Goal: Transaction & Acquisition: Purchase product/service

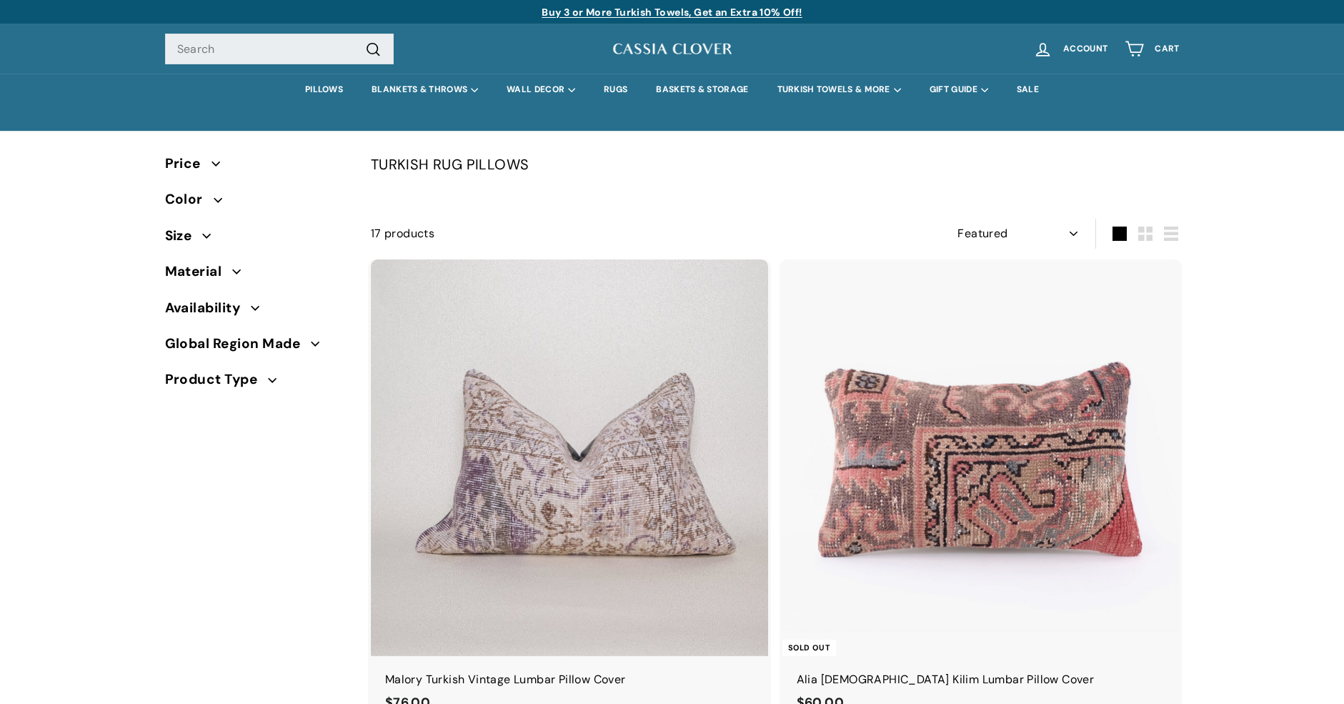
select select "manual"
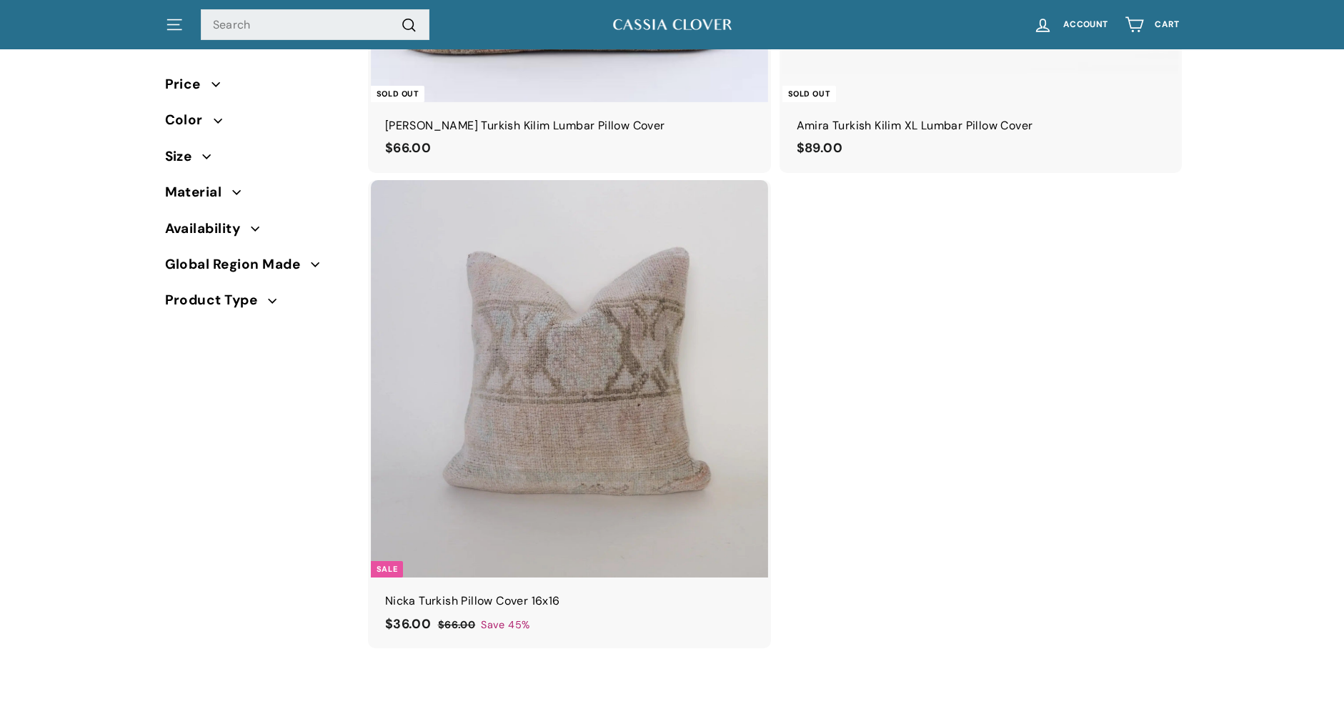
scroll to position [3930, 0]
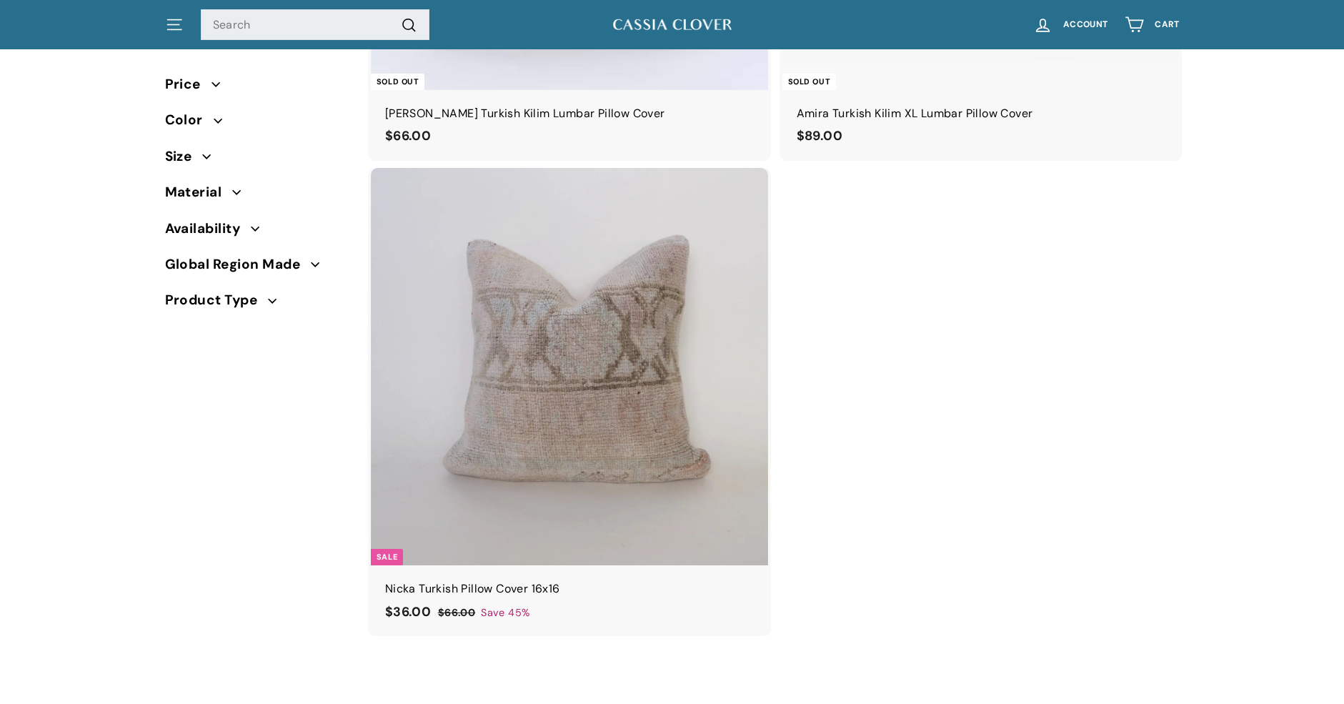
click at [236, 195] on icon "button" at bounding box center [236, 192] width 9 height 9
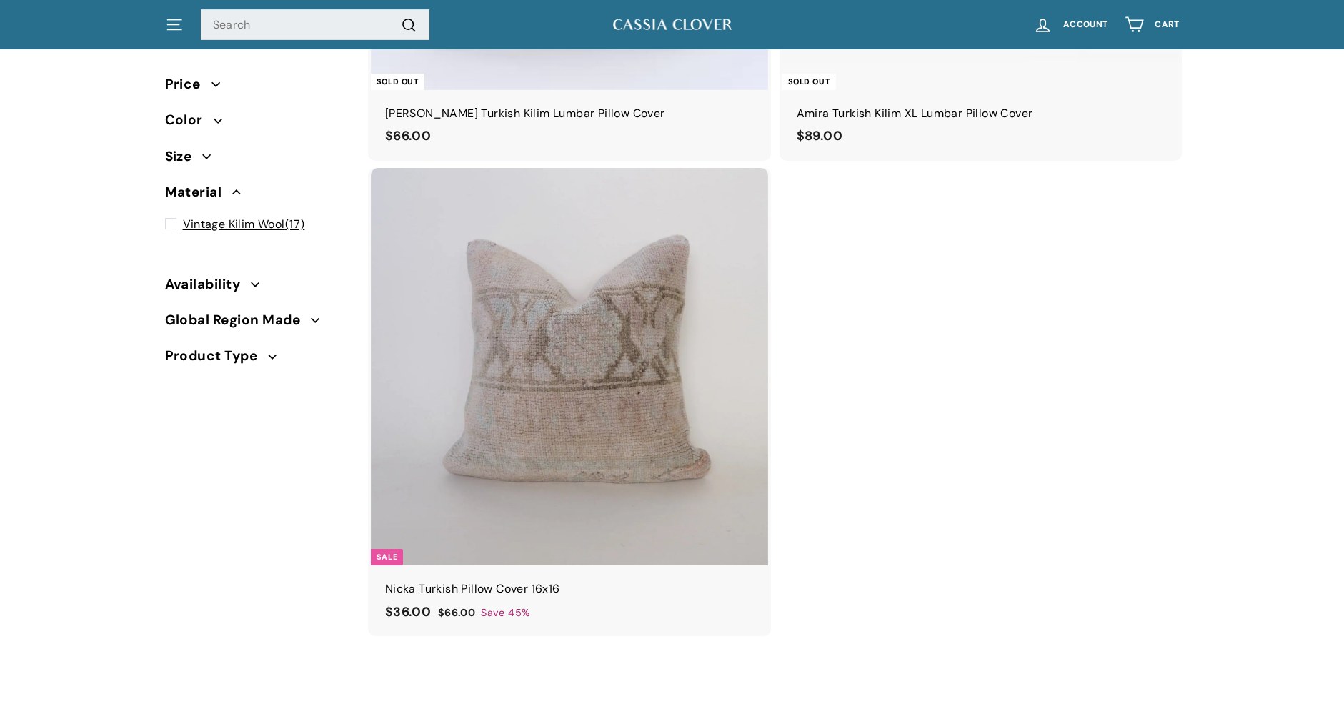
click at [243, 219] on span "Vintage Kilim Wool" at bounding box center [234, 224] width 102 height 15
click at [174, 215] on input "Vintage Kilim Wool (17)" at bounding box center [169, 215] width 9 height 0
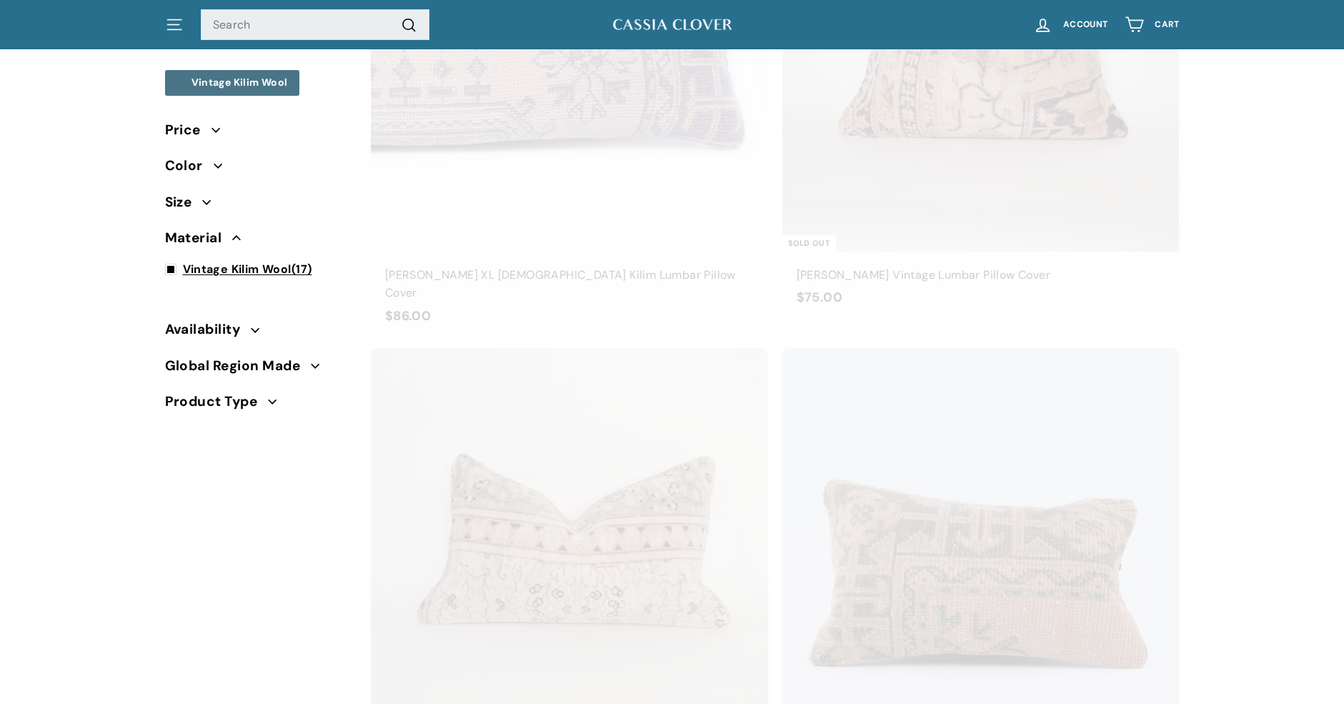
select select "manual"
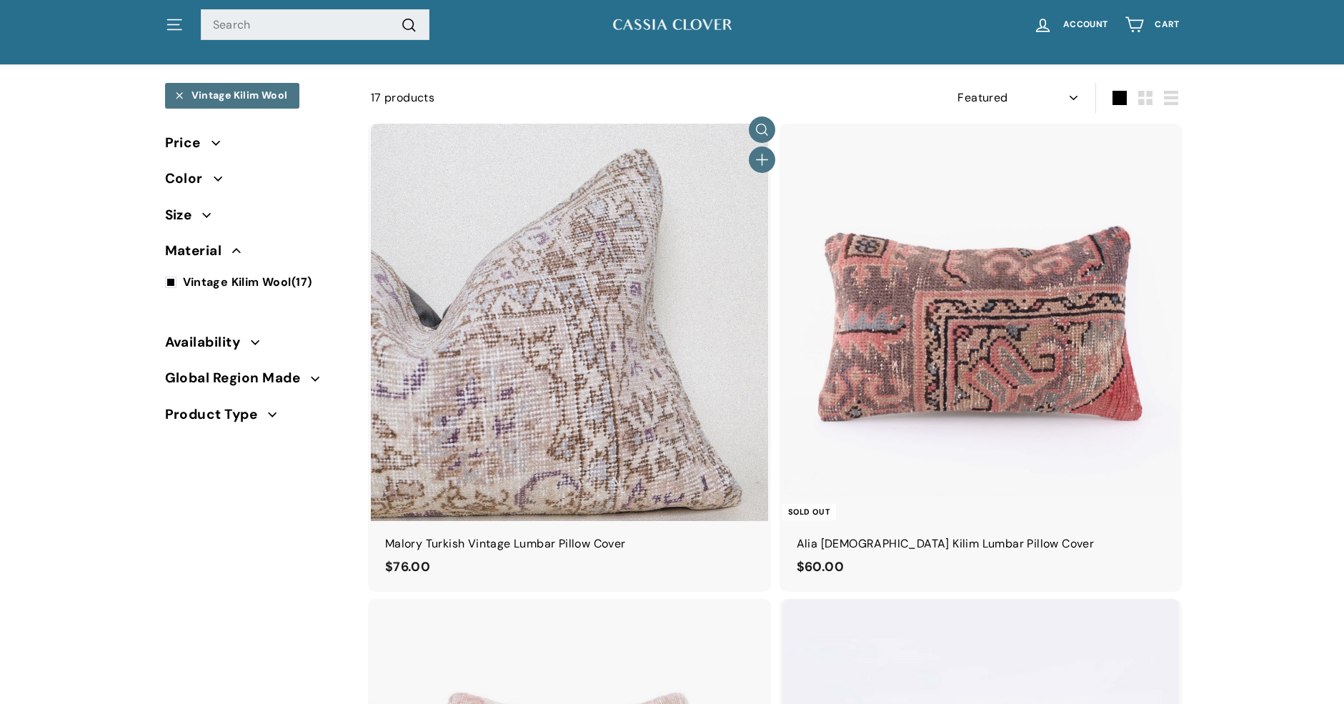
scroll to position [112, 0]
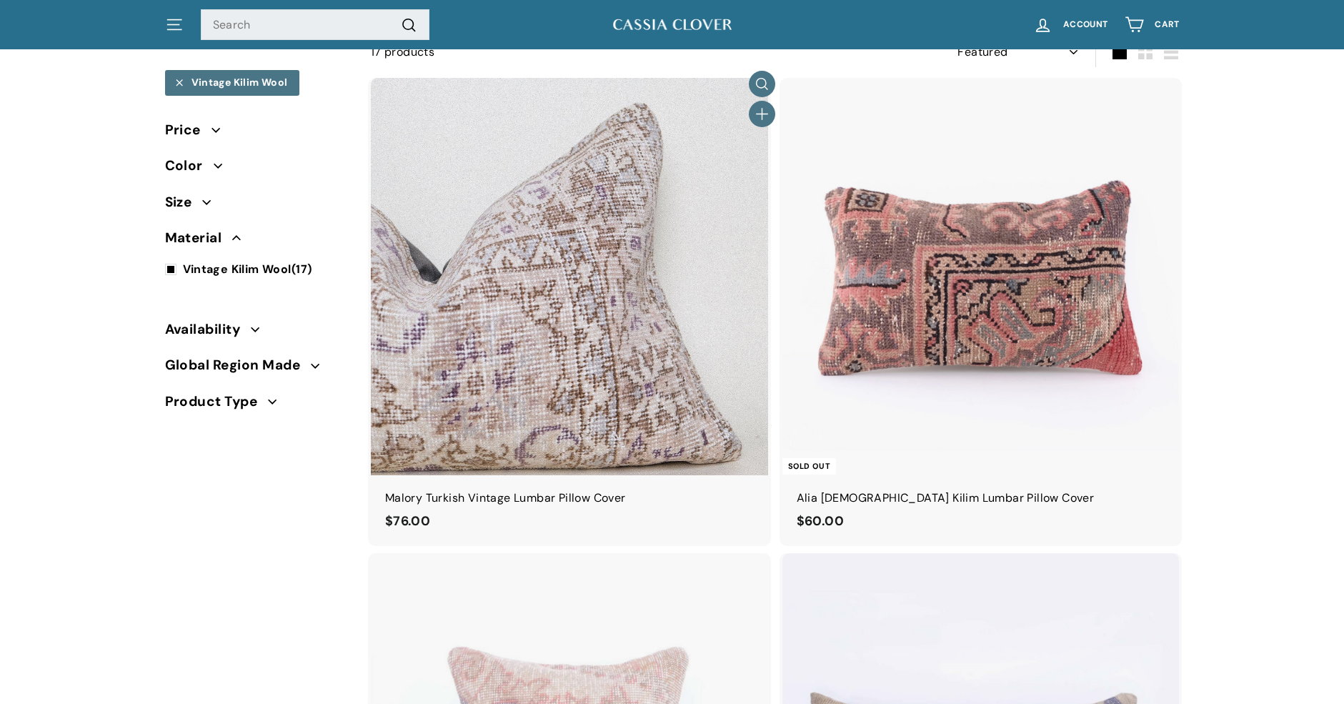
click at [489, 277] on img at bounding box center [569, 276] width 397 height 397
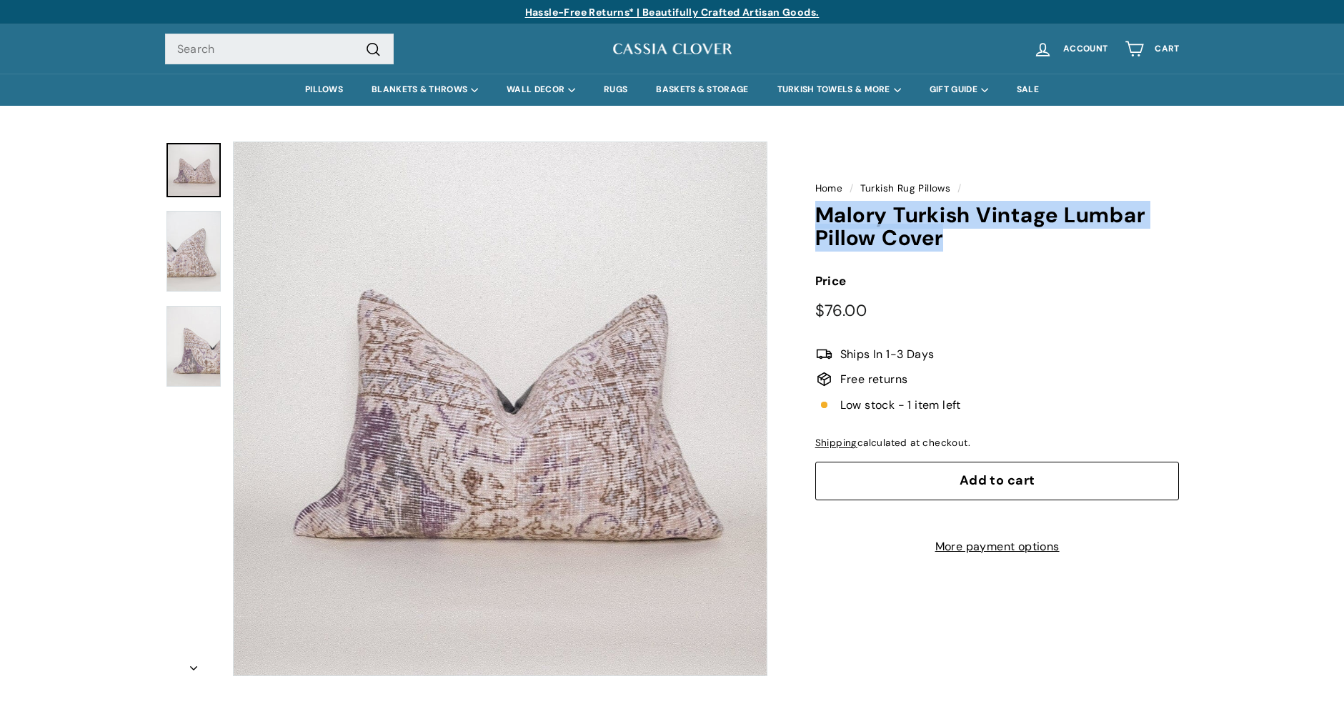
drag, startPoint x: 800, startPoint y: 212, endPoint x: 1213, endPoint y: 242, distance: 413.4
click at [1213, 242] on div "Home / Turkish Rug Pillows / Malory Turkish Vintage Lumbar Pillow Cover icon-ch…" at bounding box center [672, 391] width 1344 height 570
copy h1 "Malory Turkish Vintage Lumbar Pillow Cover"
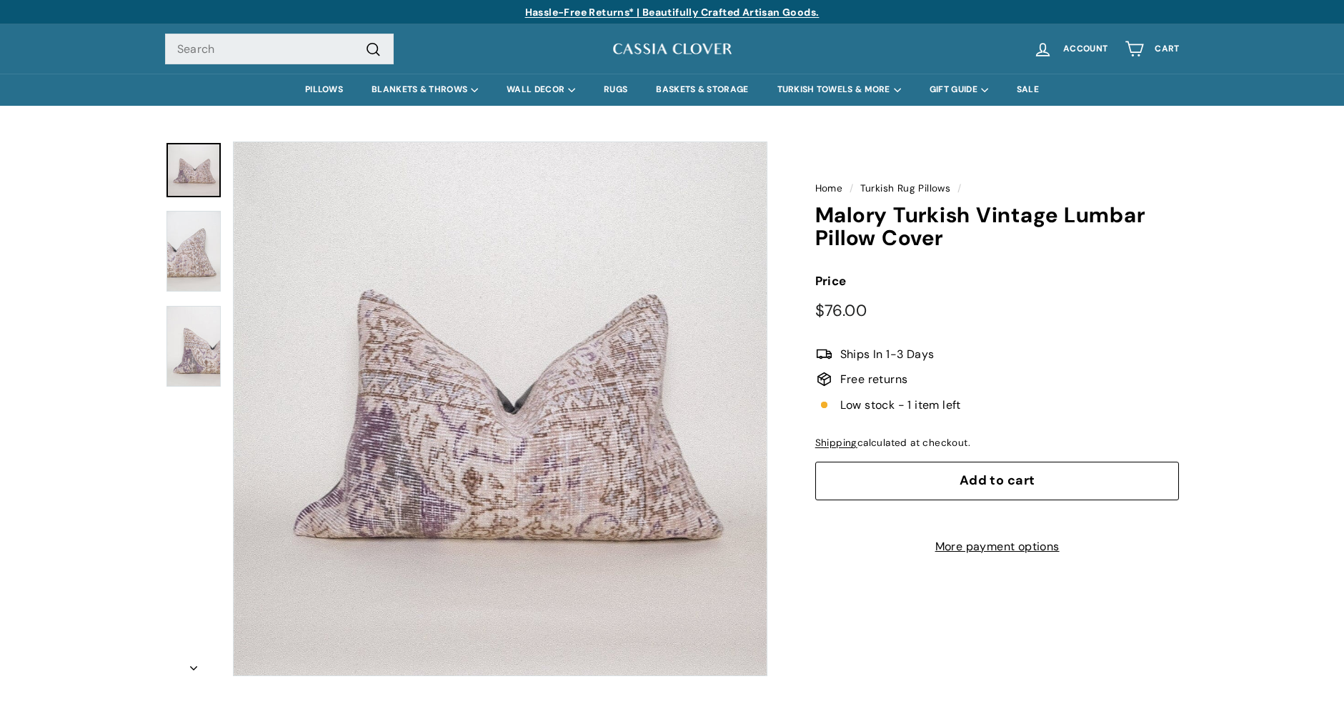
click at [1033, 299] on div "Price Regular price $76.00 $76.00 /" at bounding box center [997, 297] width 364 height 51
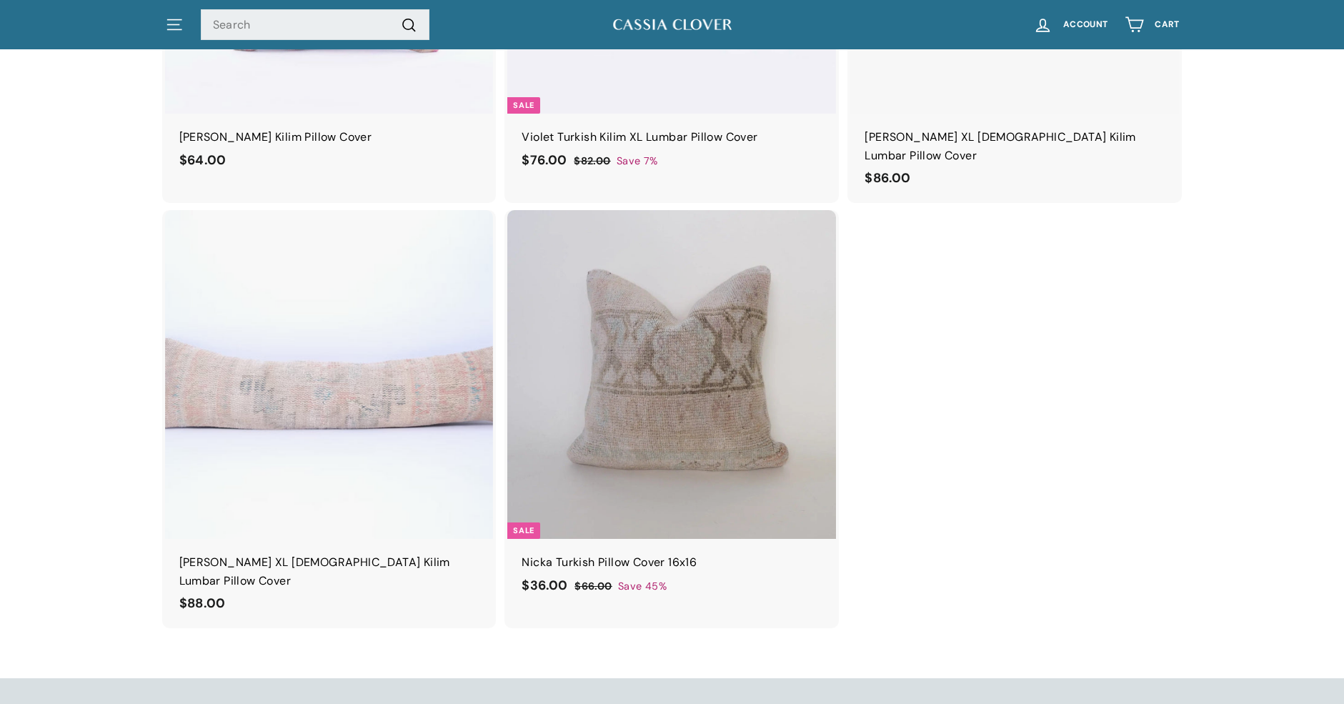
scroll to position [1572, 0]
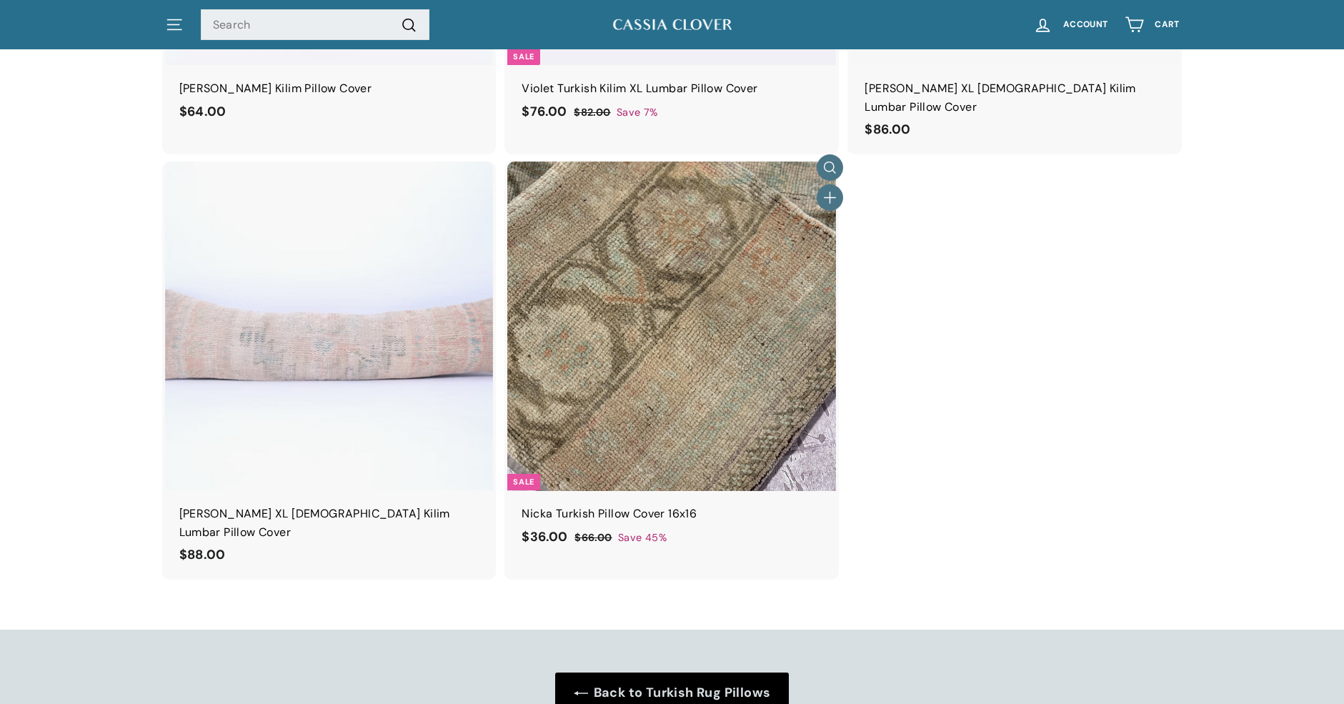
click at [737, 317] on img at bounding box center [671, 326] width 329 height 329
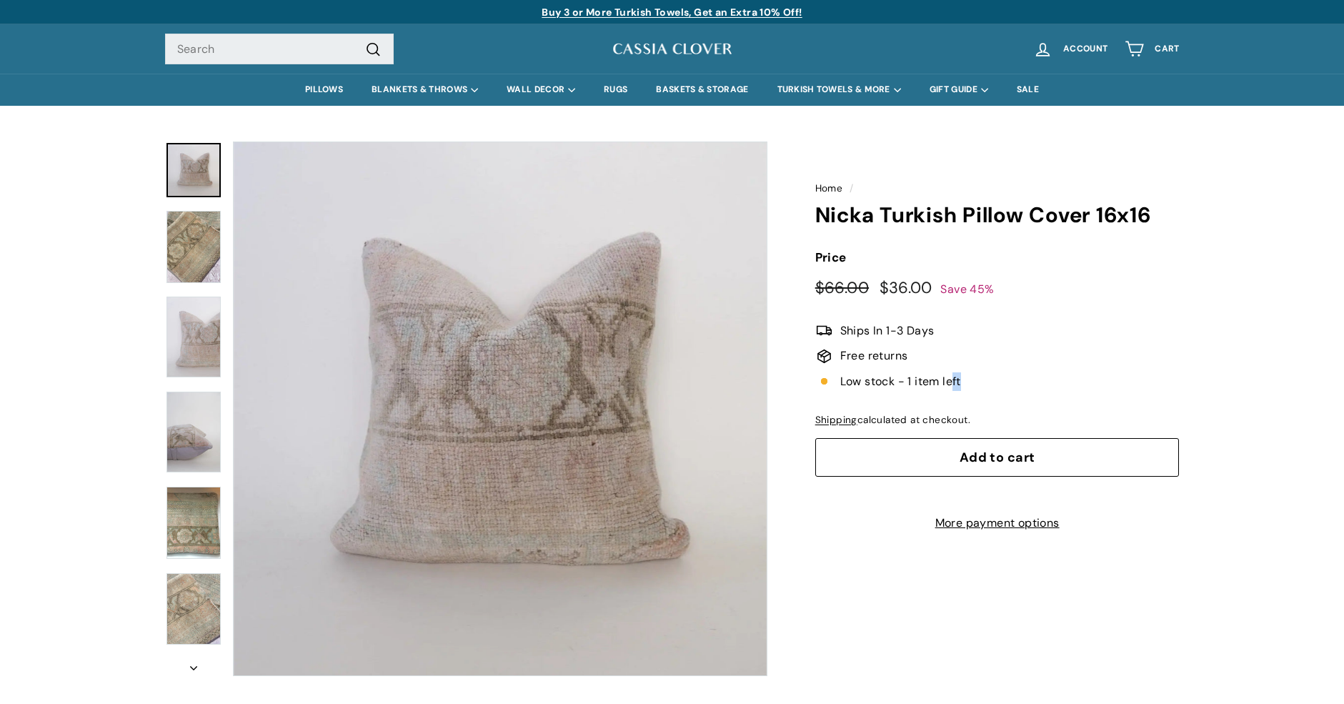
drag, startPoint x: 953, startPoint y: 379, endPoint x: 983, endPoint y: 378, distance: 30.0
click at [983, 378] on span "Low stock - 1 item left" at bounding box center [997, 381] width 364 height 19
click at [980, 378] on span "Low stock - 1 item left" at bounding box center [997, 381] width 364 height 19
click at [1144, 306] on div "Price Regular price $66.00 $66.00 Sale price $36.00 $36.00 Save 45% / .a{stroke…" at bounding box center [997, 390] width 364 height 284
drag, startPoint x: 939, startPoint y: 331, endPoint x: 1221, endPoint y: 306, distance: 283.4
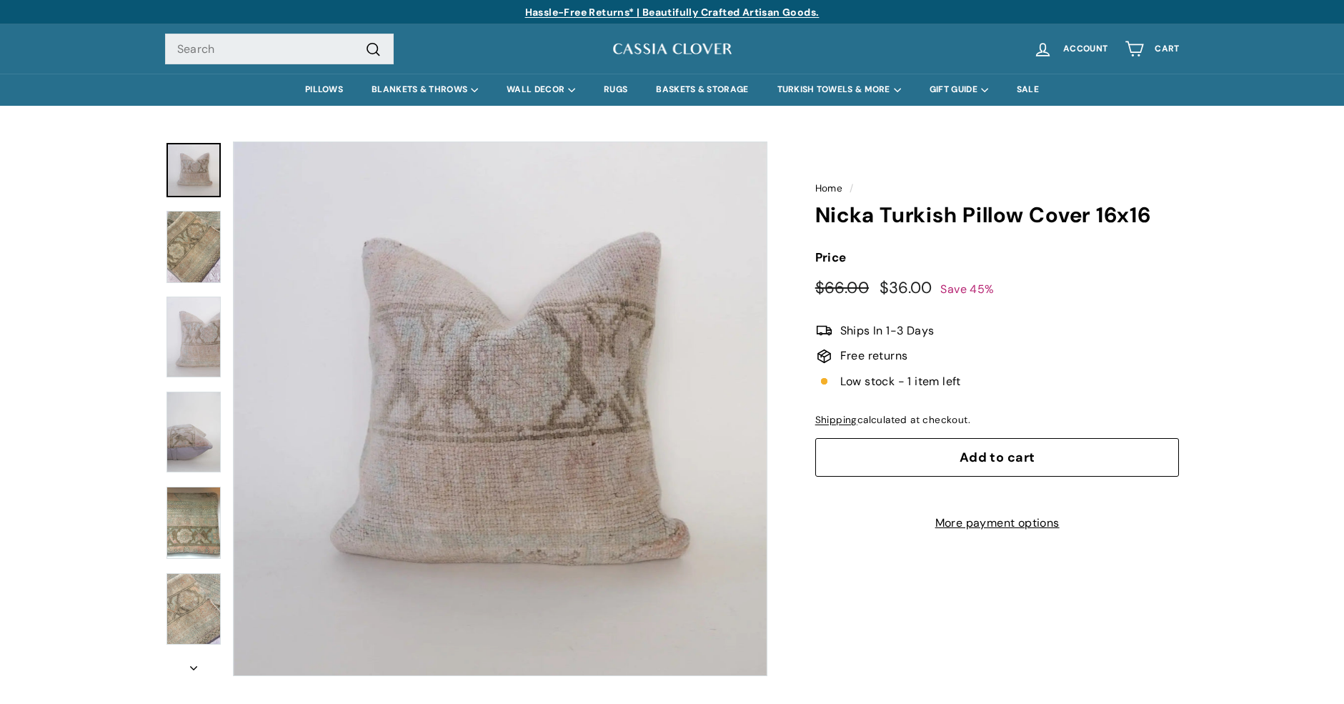
click at [1221, 306] on div "Home / Nicka Turkish Pillow Cover 16x16" at bounding box center [672, 391] width 1344 height 570
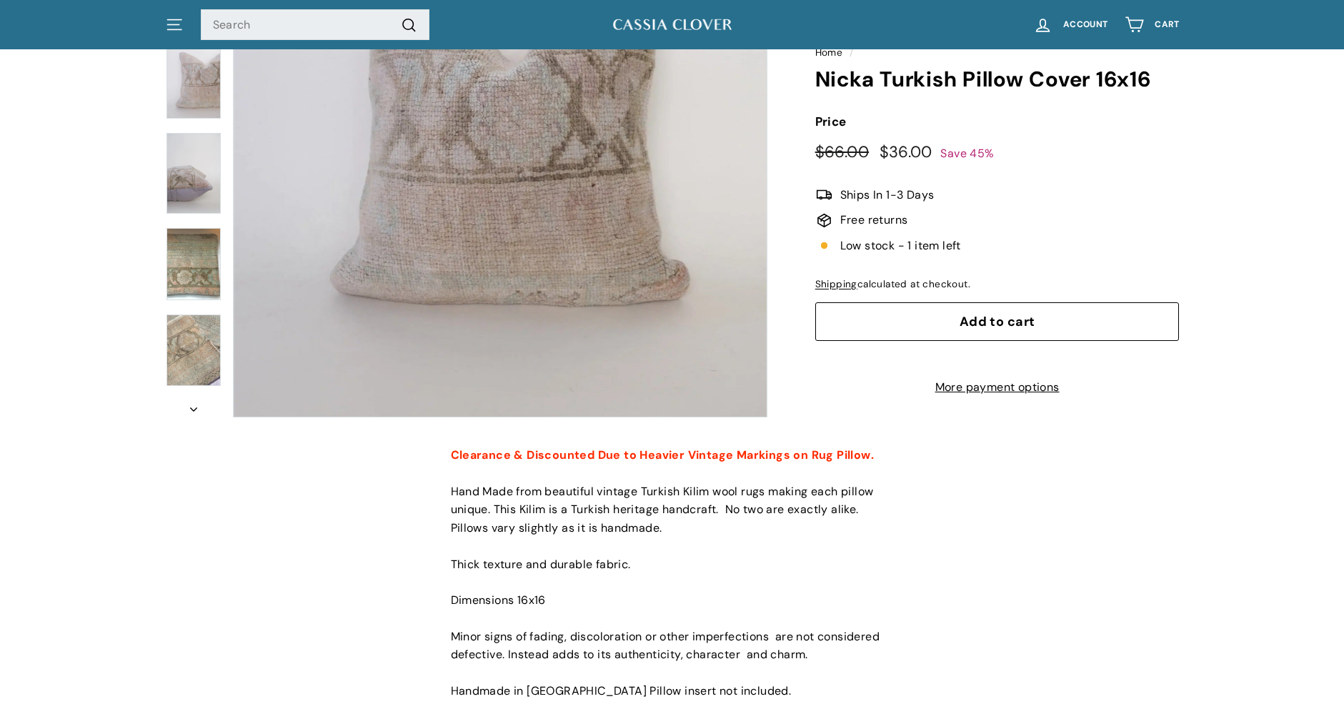
scroll to position [214, 0]
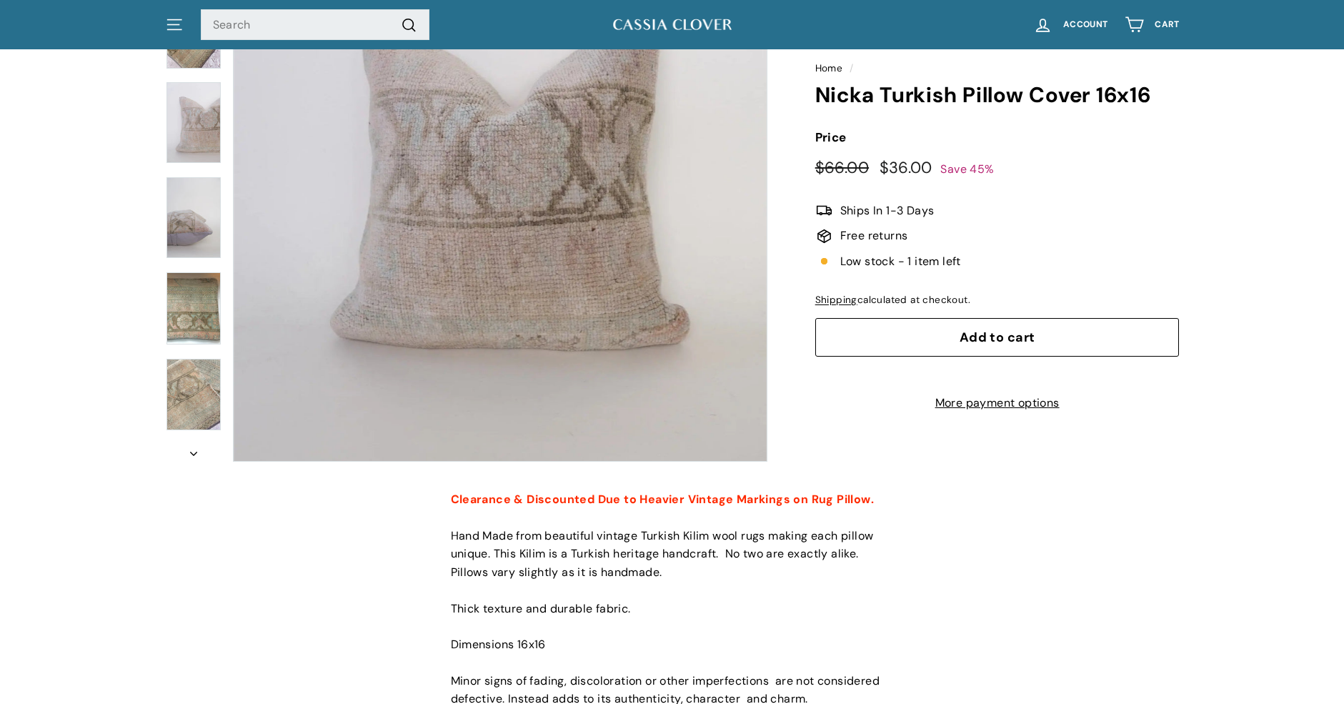
click at [1027, 318] on button "Add to cart" at bounding box center [997, 337] width 364 height 39
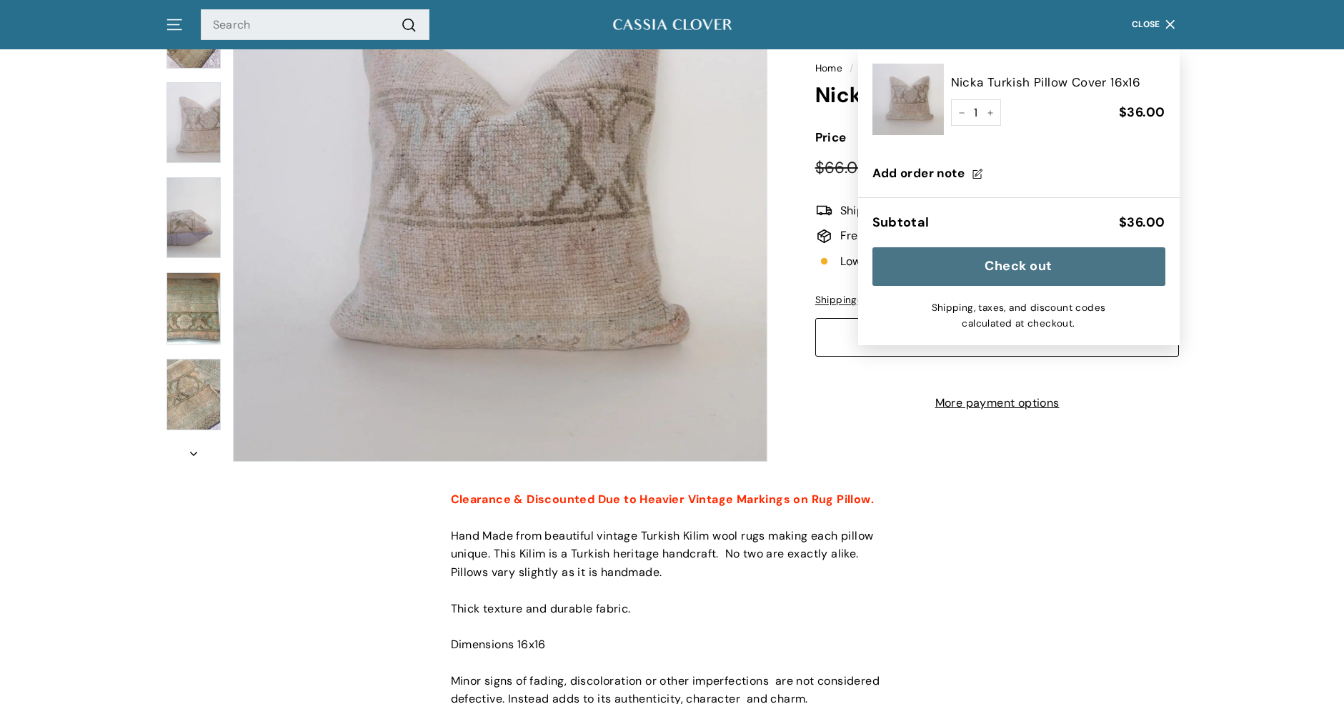
click at [1025, 264] on button "Check out" at bounding box center [1019, 266] width 293 height 39
